Goal: Information Seeking & Learning: Find specific fact

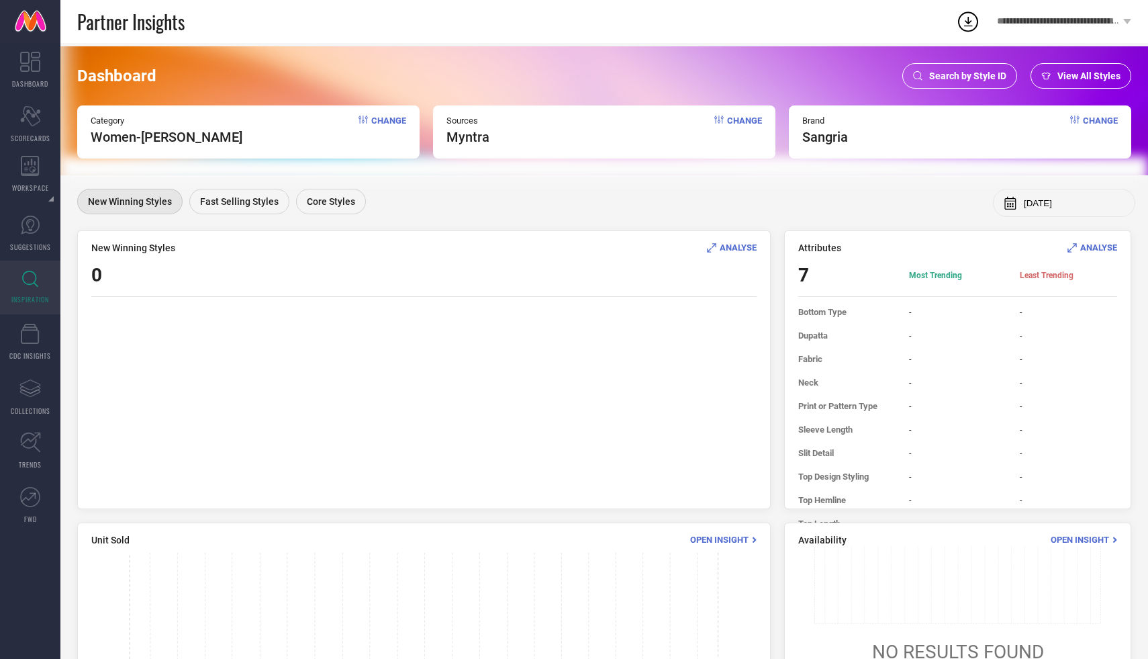
click at [977, 80] on span "Search by Style ID" at bounding box center [967, 75] width 77 height 11
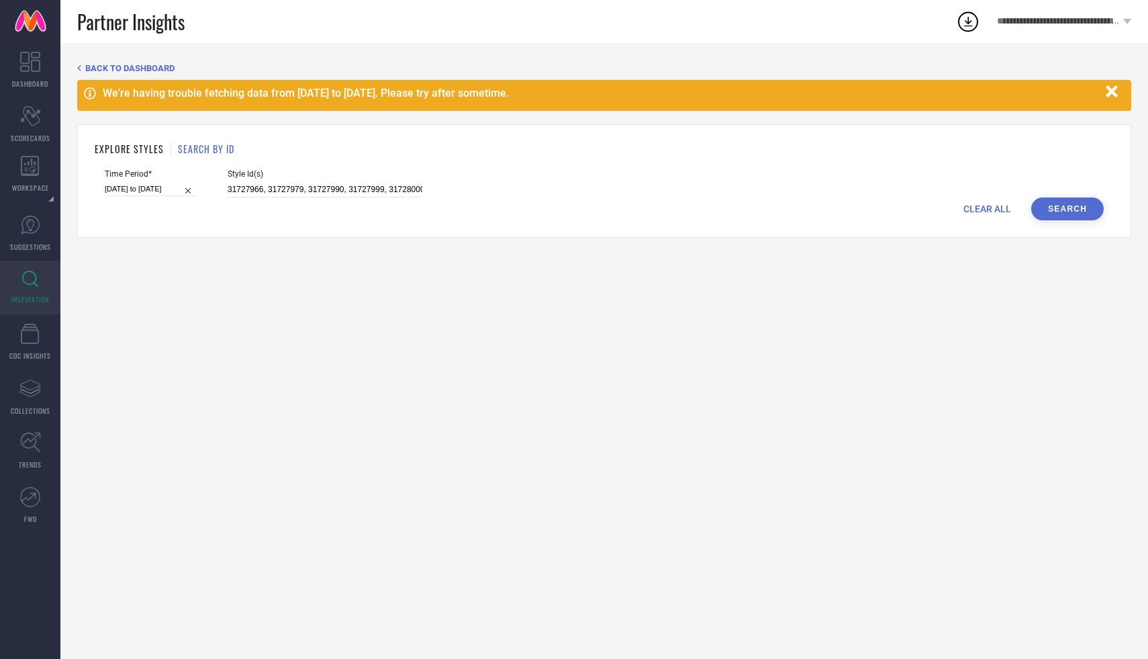
click at [1109, 79] on div "BACK TO DASHBOARD We're having trouble fetching data from [DATE] to [DATE]. Ple…" at bounding box center [604, 150] width 1054 height 175
click at [1111, 96] on icon "button" at bounding box center [1112, 91] width 17 height 17
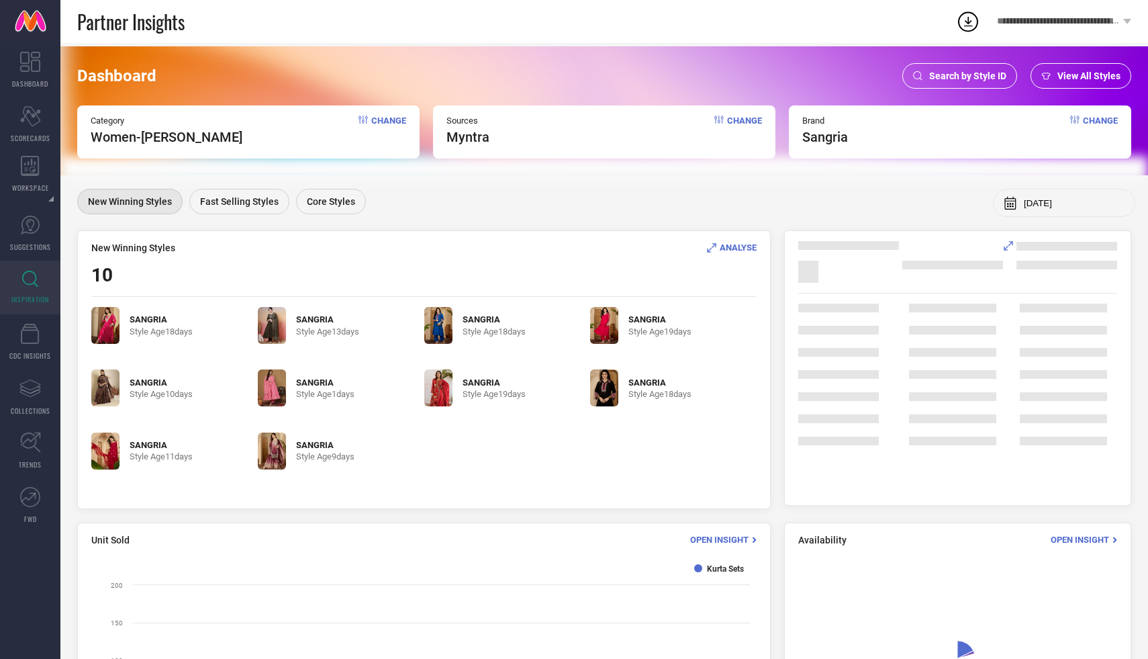
click at [975, 79] on span "Search by Style ID" at bounding box center [967, 75] width 77 height 11
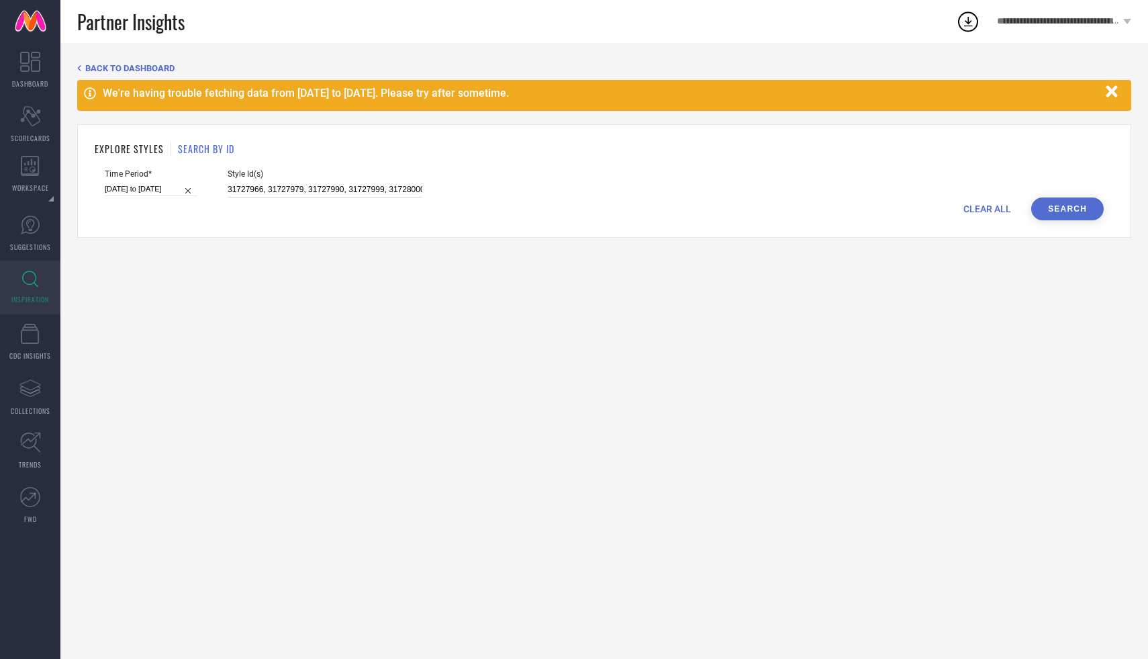
click at [268, 187] on input "31727966, 31727979, 31727990, 31727999, 31728000, 31716870, 30807001, 30973232,…" at bounding box center [325, 189] width 195 height 15
paste input "33329628"
click at [1055, 201] on button "Search" at bounding box center [1067, 208] width 73 height 23
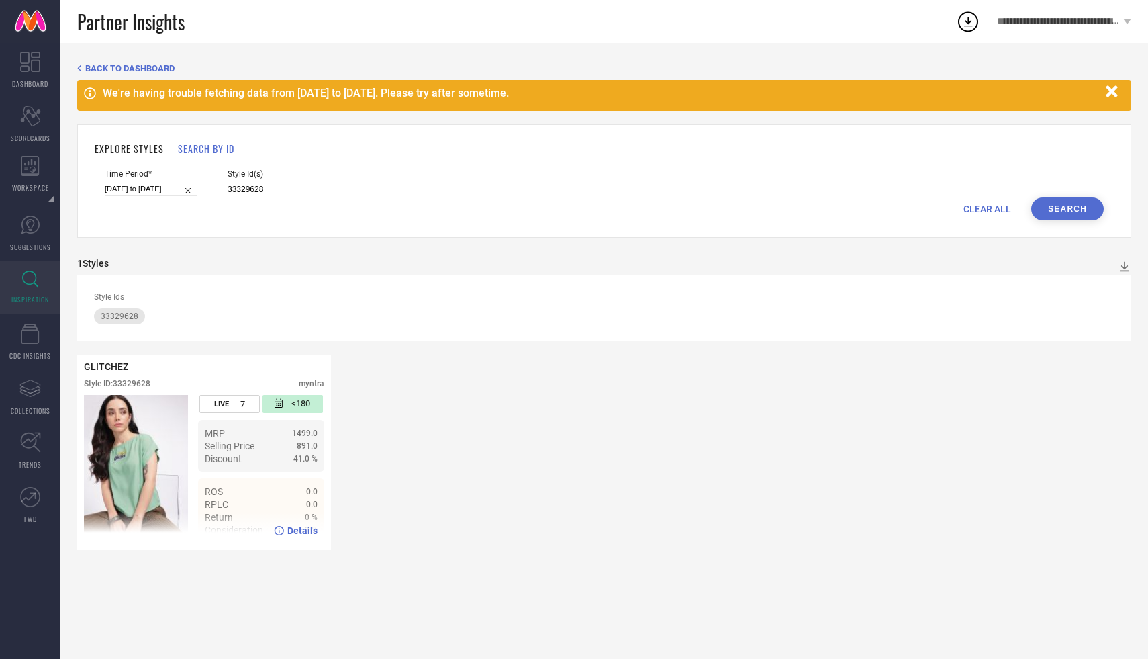
click at [293, 534] on span "Details" at bounding box center [302, 530] width 30 height 11
click at [279, 528] on icon at bounding box center [279, 530] width 10 height 9
click at [262, 187] on input "33329628" at bounding box center [325, 189] width 195 height 15
paste input "33329218"
click at [1056, 206] on button "Search" at bounding box center [1067, 208] width 73 height 23
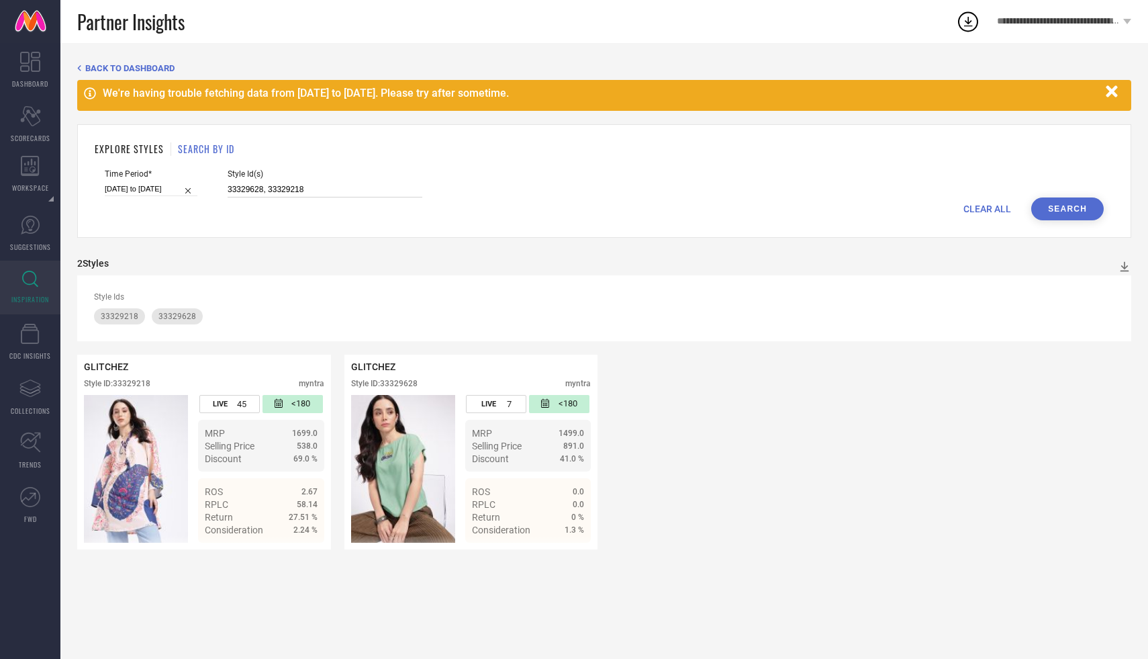
click at [295, 187] on input "33329628, 33329218" at bounding box center [325, 189] width 195 height 15
paste input "33329296"
click at [1092, 199] on button "Search" at bounding box center [1067, 208] width 73 height 23
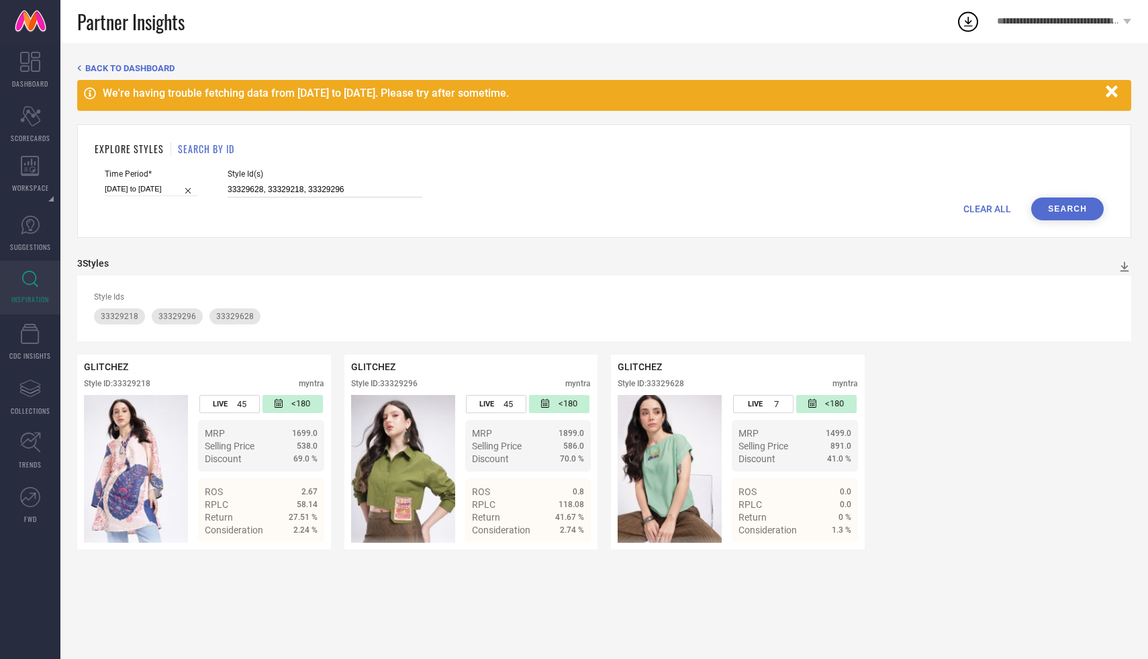
click at [354, 191] on input "33329628, 33329218, 33329296" at bounding box center [325, 189] width 195 height 15
paste input "33329212"
type input "33329628, 33329218, 33329296, 33329212"
click at [1079, 206] on button "Search" at bounding box center [1067, 208] width 73 height 23
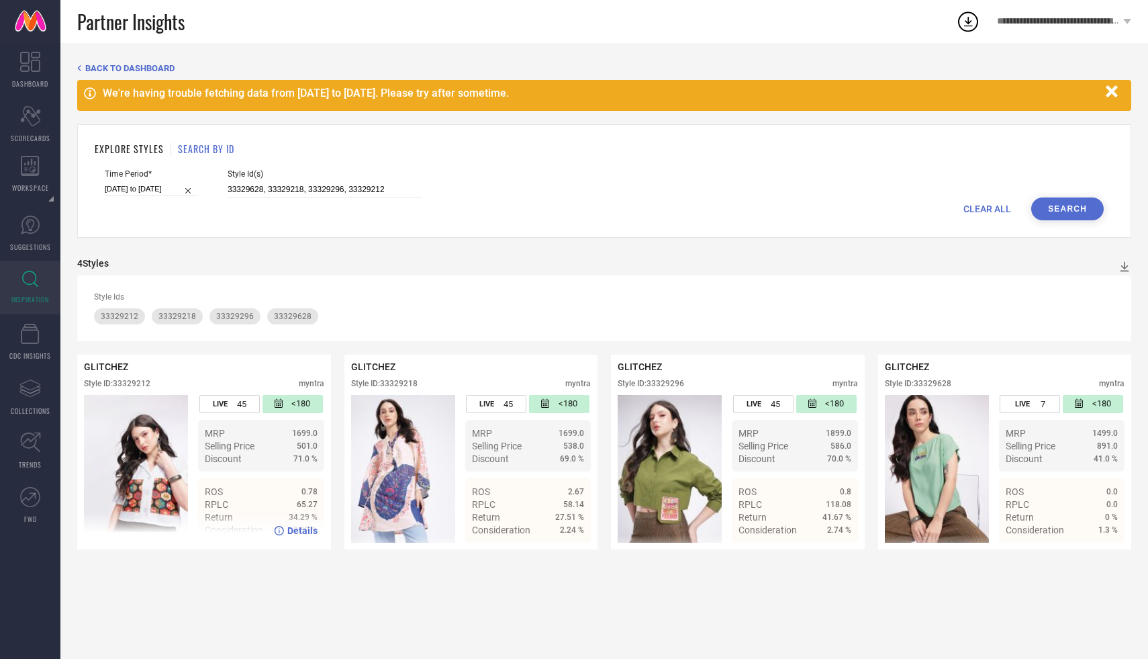
click at [283, 532] on icon at bounding box center [279, 530] width 10 height 9
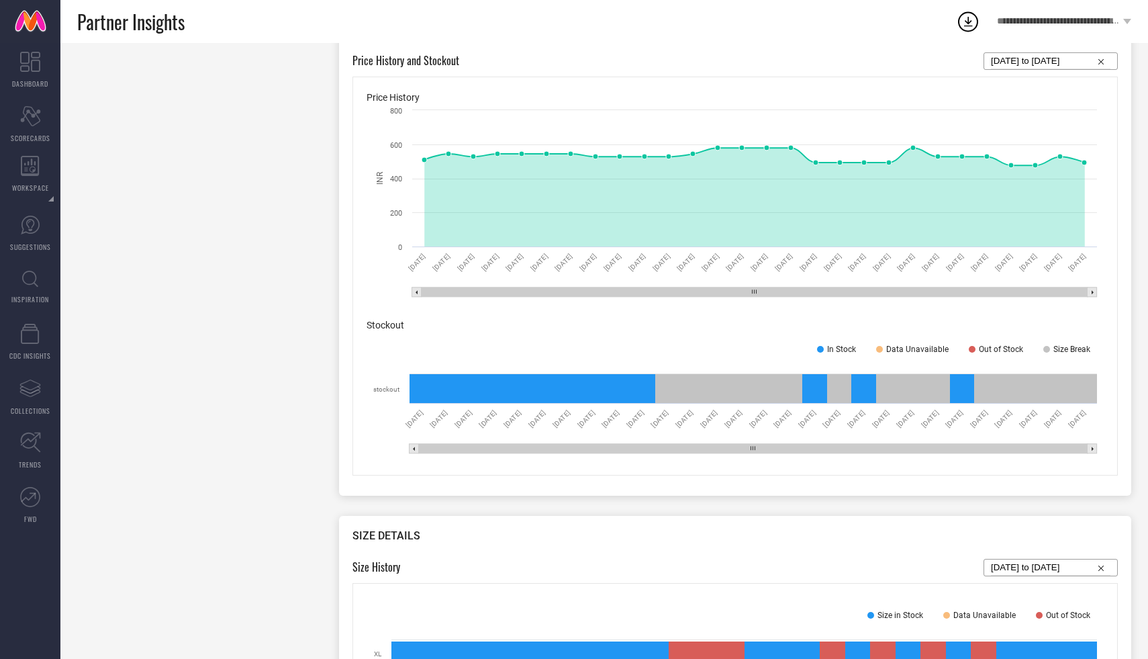
scroll to position [671, 0]
